Goal: Task Accomplishment & Management: Use online tool/utility

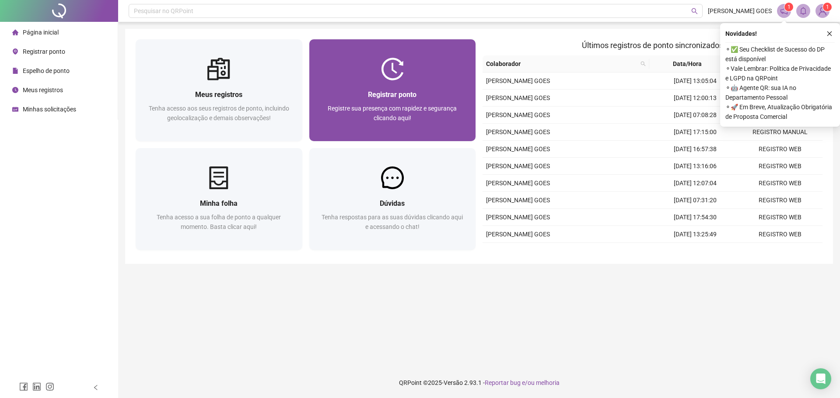
click at [413, 98] on span "Registrar ponto" at bounding box center [392, 95] width 49 height 8
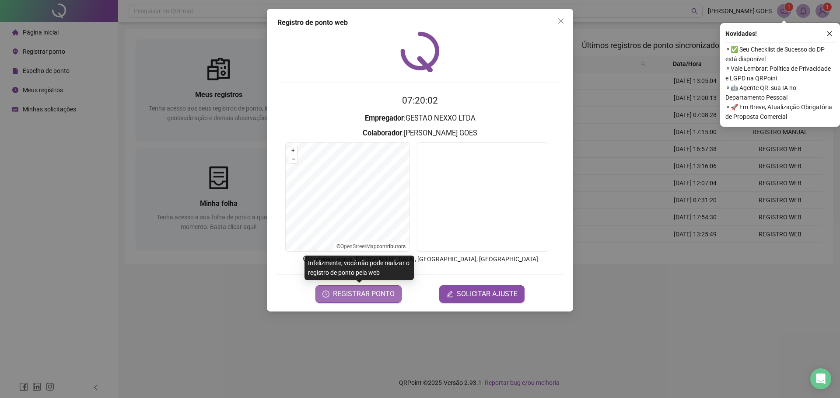
click at [380, 296] on span "REGISTRAR PONTO" at bounding box center [364, 294] width 62 height 10
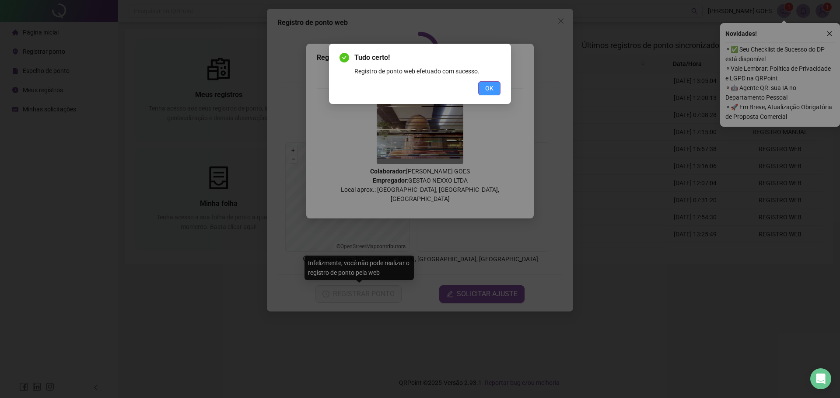
click at [496, 89] on button "OK" at bounding box center [489, 88] width 22 height 14
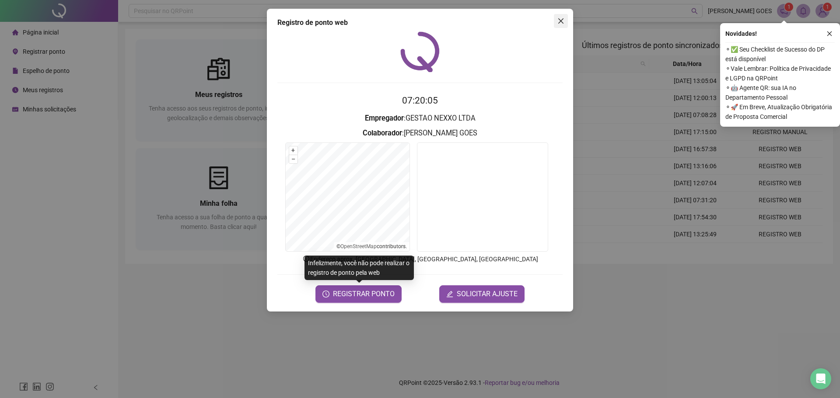
click at [563, 15] on button "Close" at bounding box center [561, 21] width 14 height 14
